Goal: Information Seeking & Learning: Check status

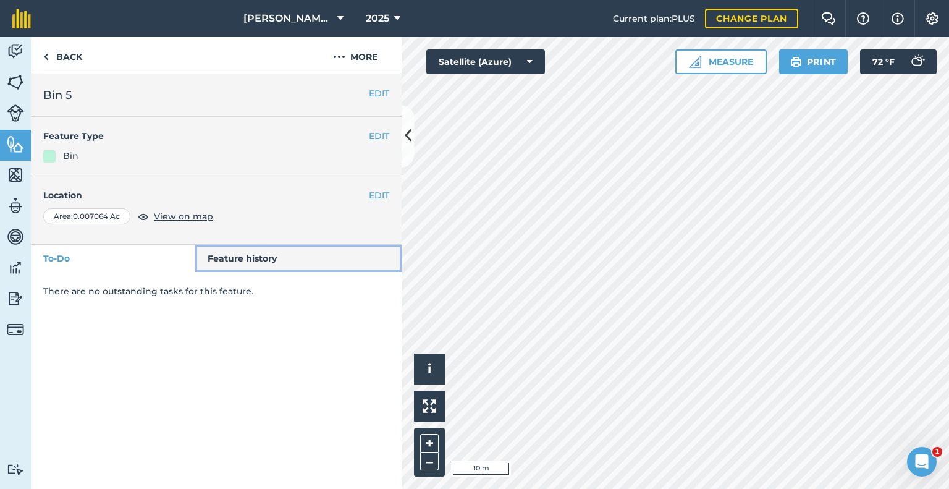
click at [240, 266] on link "Feature history" at bounding box center [298, 258] width 207 height 27
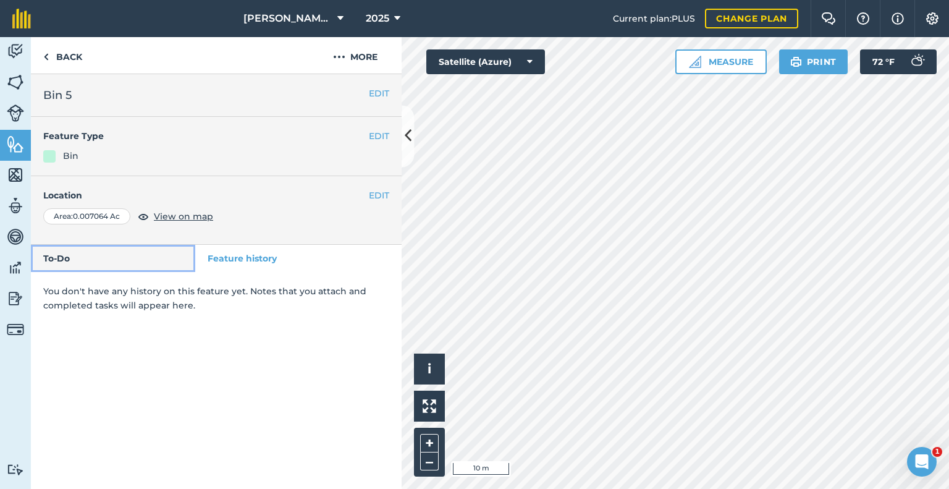
click at [113, 254] on link "To-Do" at bounding box center [113, 258] width 164 height 27
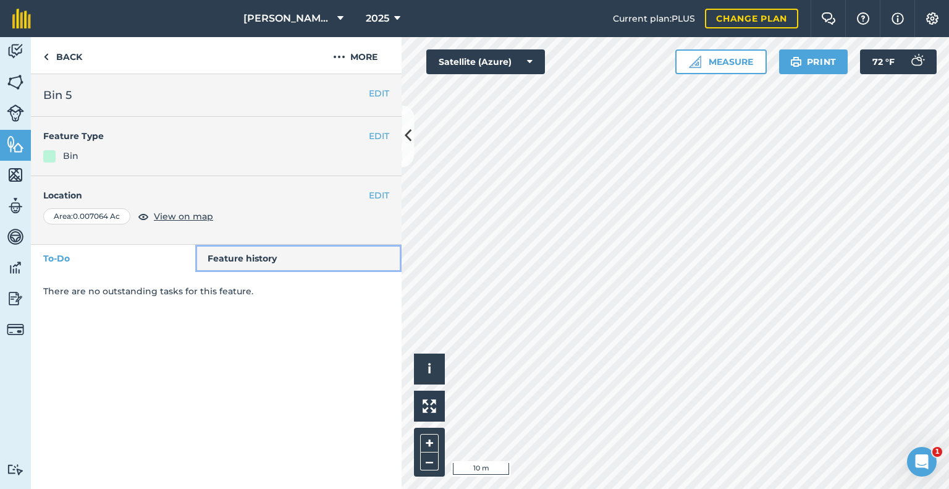
click at [258, 263] on link "Feature history" at bounding box center [298, 258] width 207 height 27
click at [268, 259] on link "Feature history" at bounding box center [298, 258] width 207 height 27
click at [261, 261] on link "Feature history" at bounding box center [298, 258] width 207 height 27
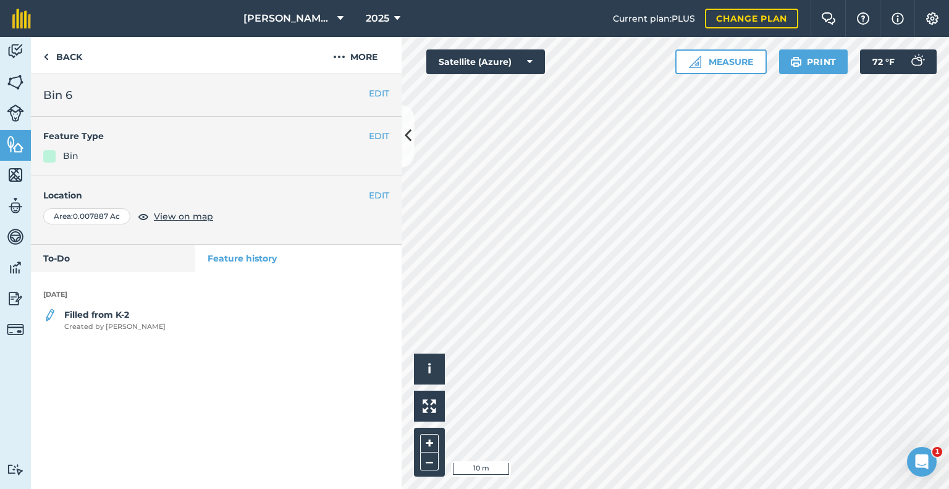
click at [130, 315] on div "Filled from K-2 Created by [PERSON_NAME]" at bounding box center [216, 320] width 371 height 25
click at [109, 313] on strong "Filled from K-2" at bounding box center [96, 314] width 65 height 11
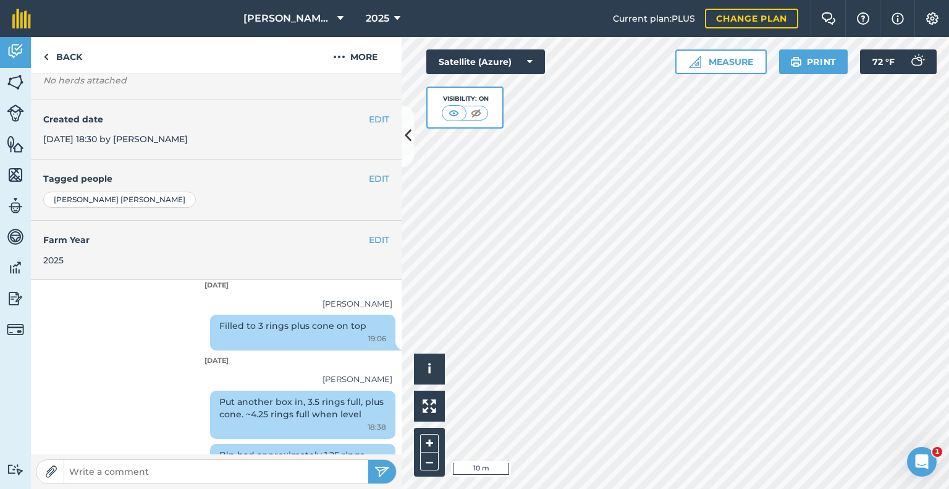
scroll to position [221, 0]
